Goal: Task Accomplishment & Management: Manage account settings

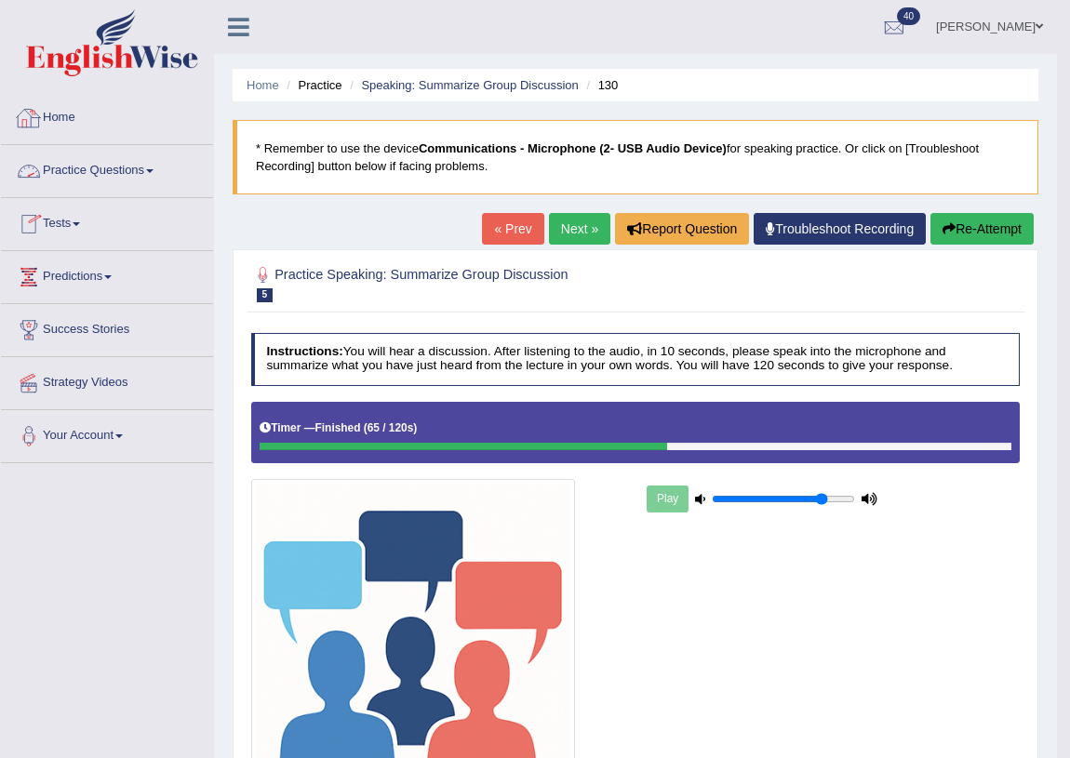
click at [56, 106] on link "Home" at bounding box center [107, 115] width 212 height 47
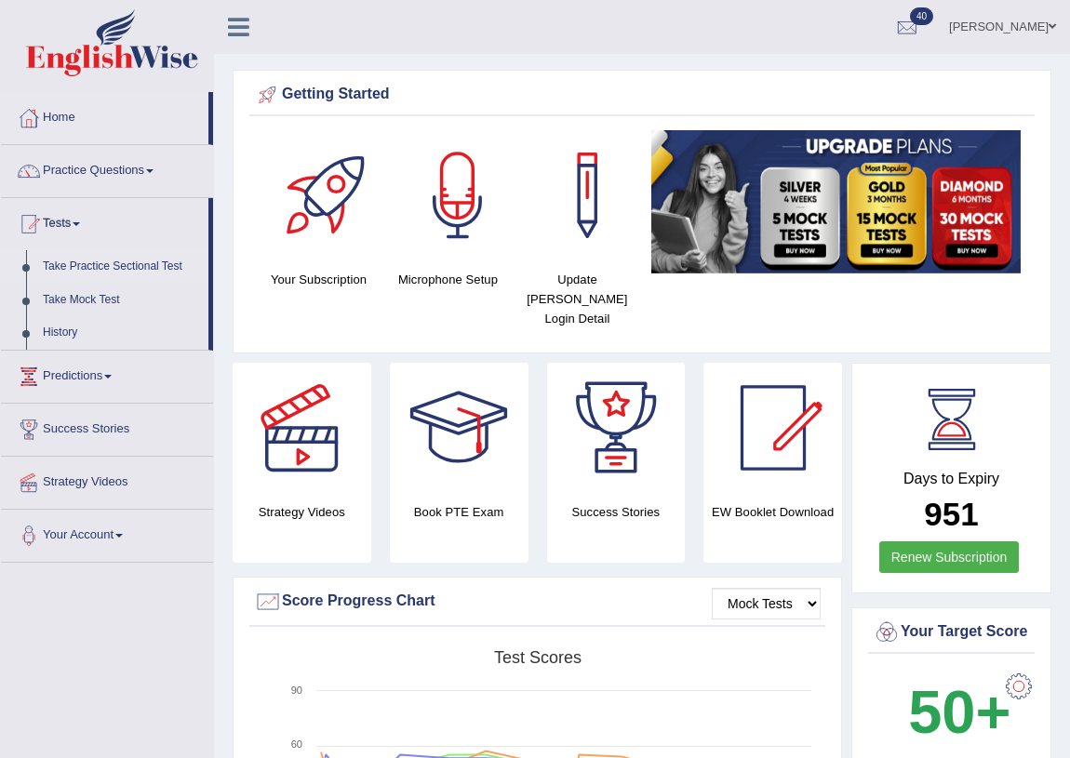
click at [157, 264] on link "Take Practice Sectional Test" at bounding box center [121, 266] width 174 height 33
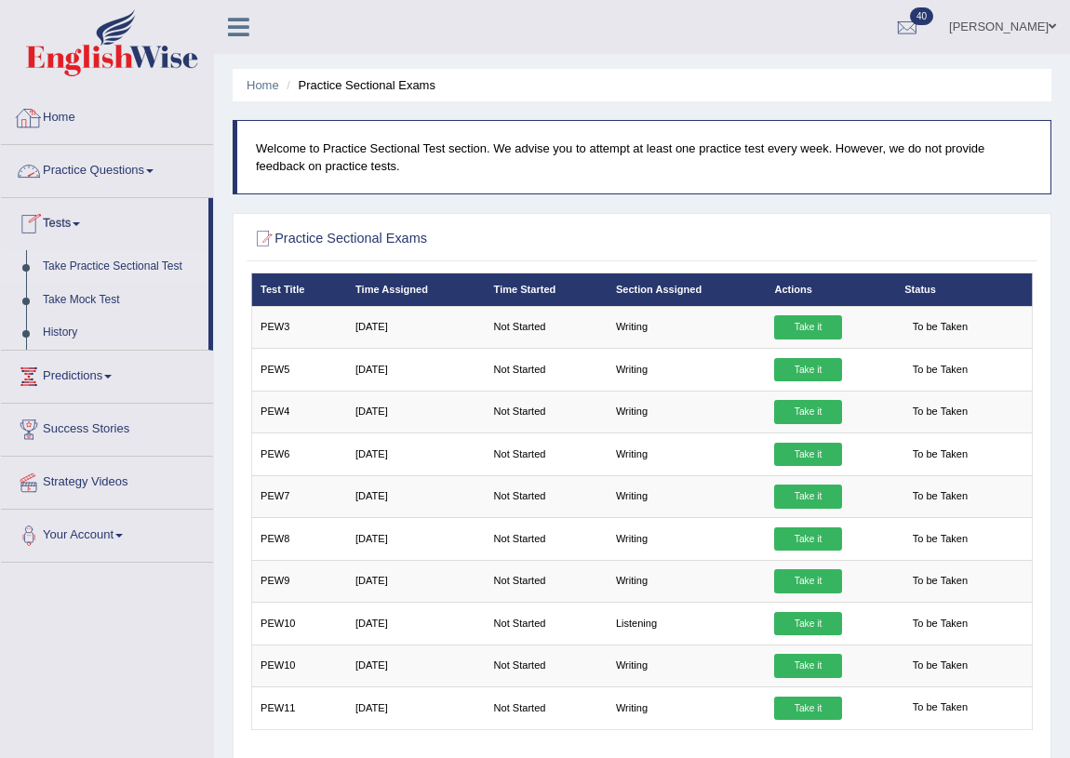
click at [61, 118] on link "Home" at bounding box center [107, 115] width 212 height 47
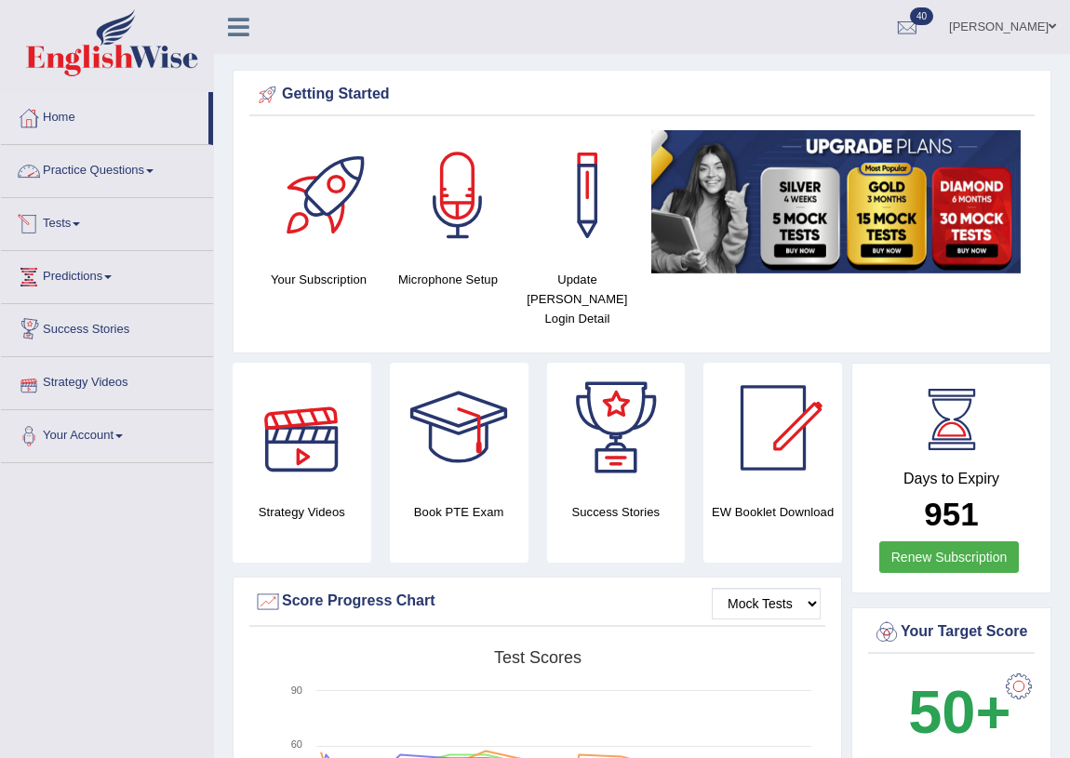
click at [120, 173] on link "Practice Questions" at bounding box center [107, 168] width 212 height 47
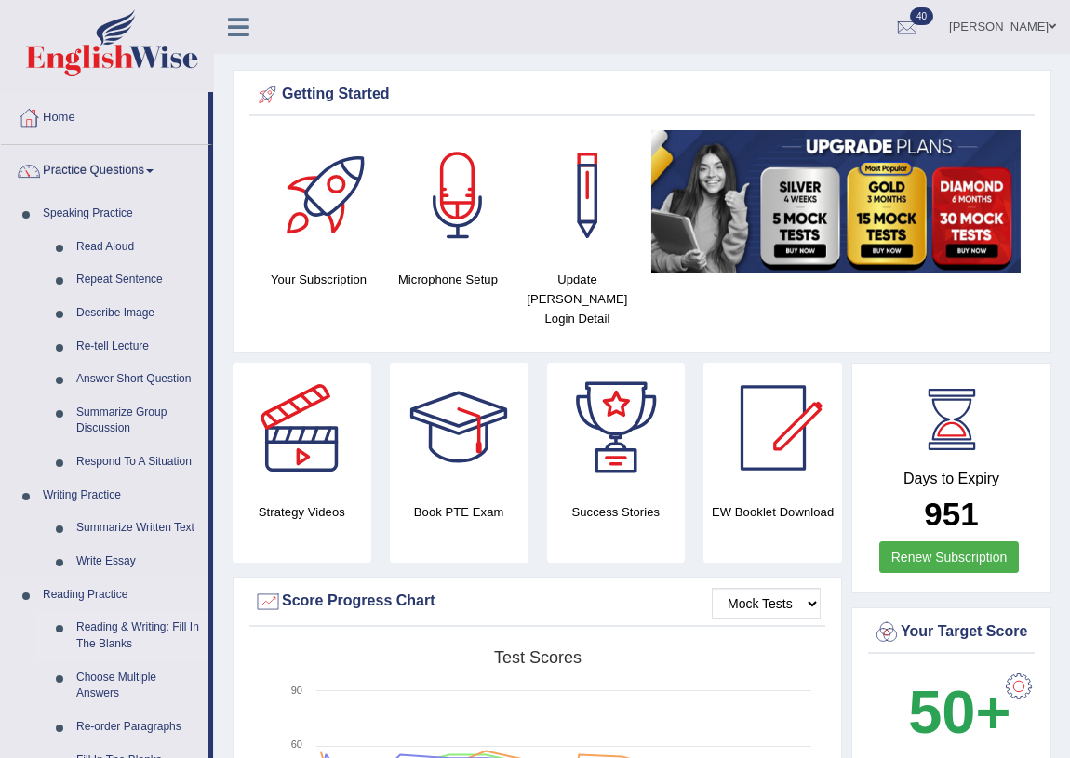
click at [165, 631] on link "Reading & Writing: Fill In The Blanks" at bounding box center [138, 635] width 140 height 49
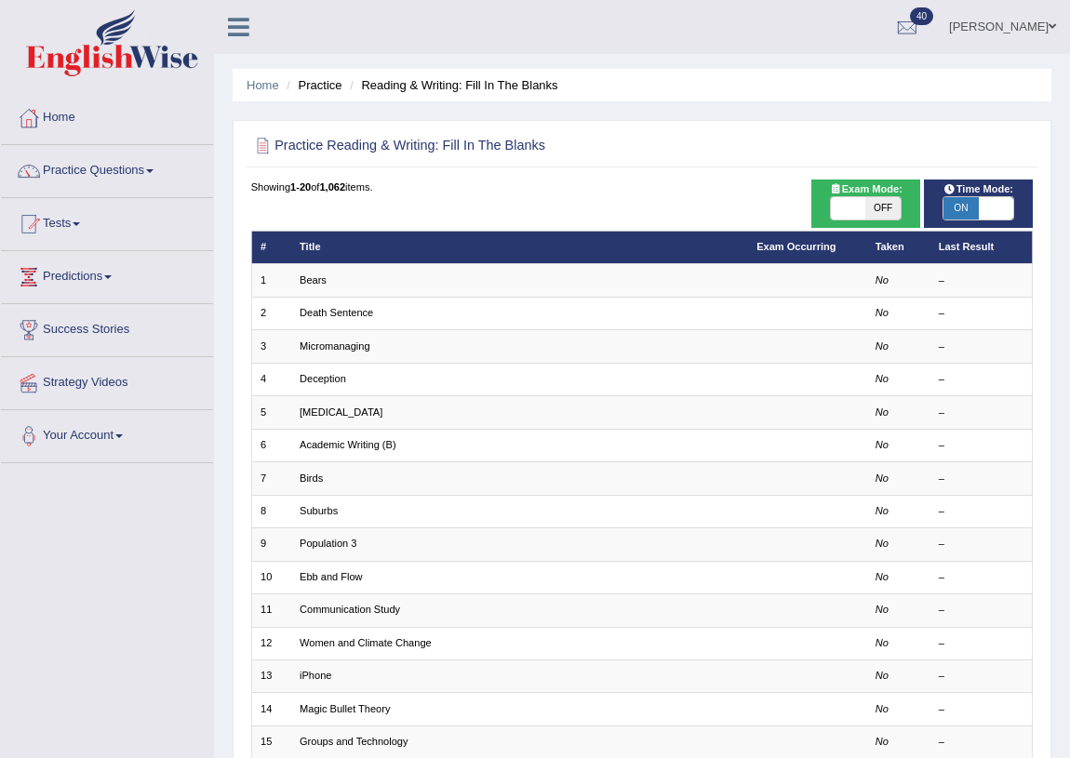
click at [1005, 17] on link "Ali Hasan Biswas" at bounding box center [1002, 24] width 135 height 48
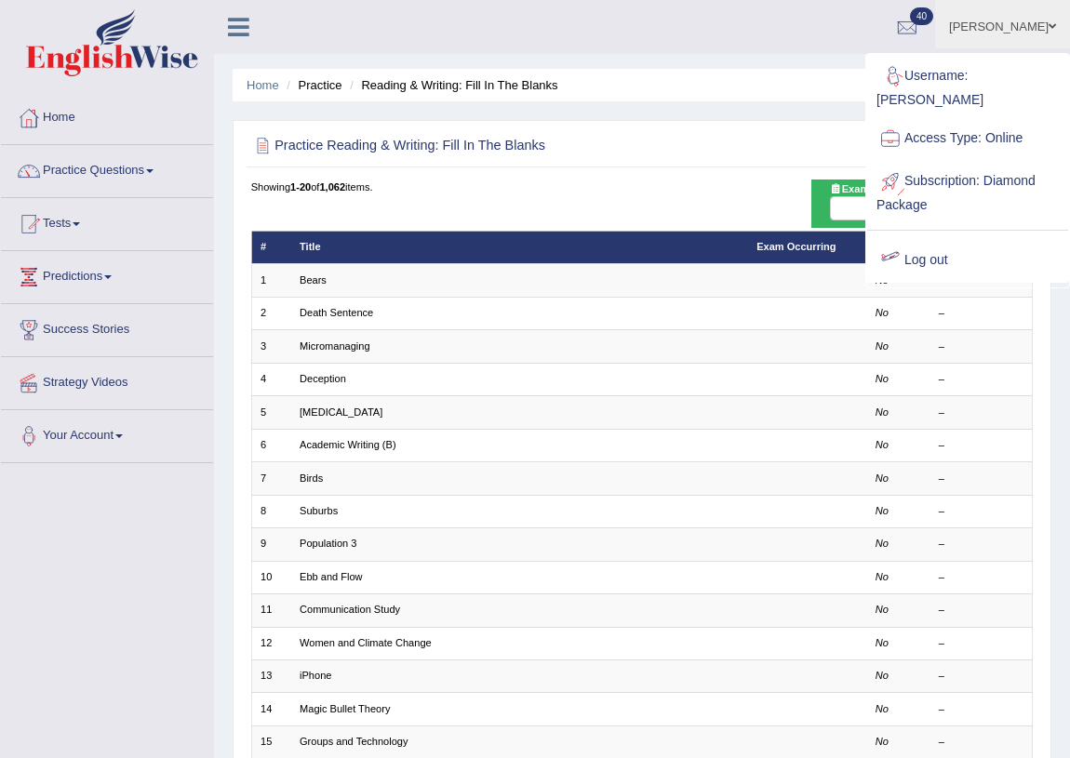
click at [958, 250] on link "Log out" at bounding box center [967, 260] width 201 height 43
